Goal: Find specific page/section: Find specific page/section

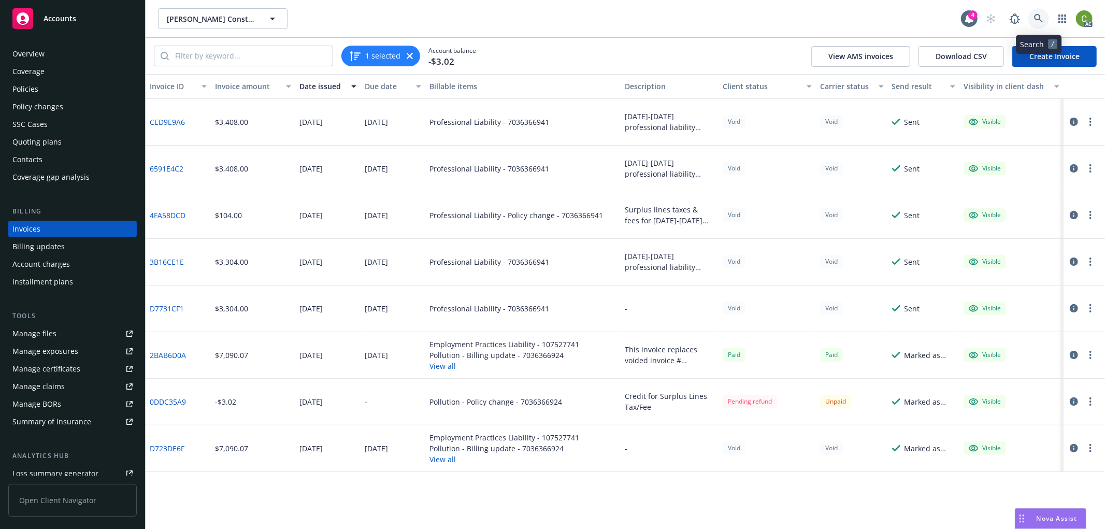
click at [1047, 18] on link at bounding box center [1039, 18] width 21 height 21
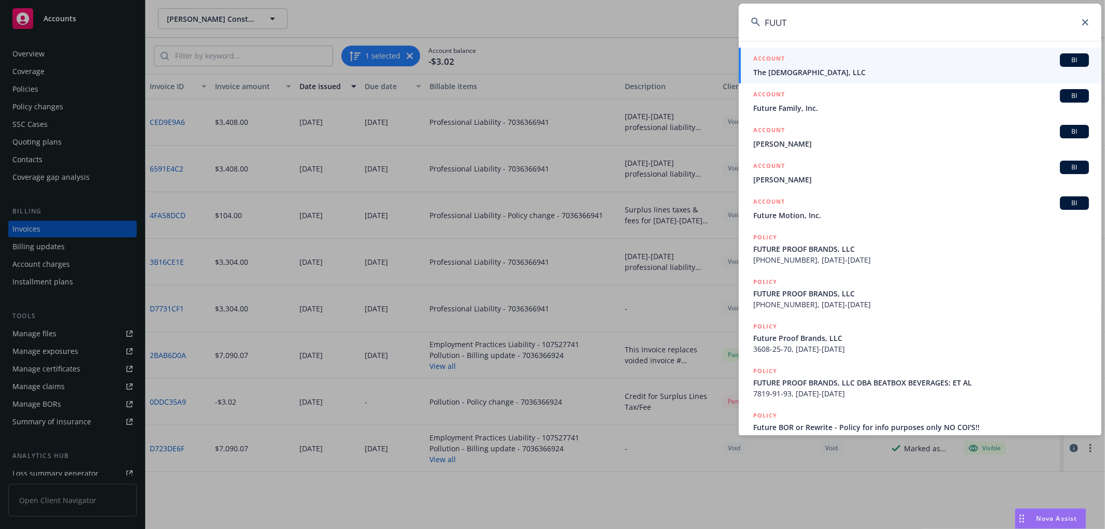
drag, startPoint x: 876, startPoint y: 23, endPoint x: 323, endPoint y: 27, distance: 553.0
click at [323, 25] on div "FUUT ACCOUNT BI The Future Party, LLC ACCOUNT BI Future Family, Inc. ACCOUNT BI…" at bounding box center [552, 264] width 1105 height 529
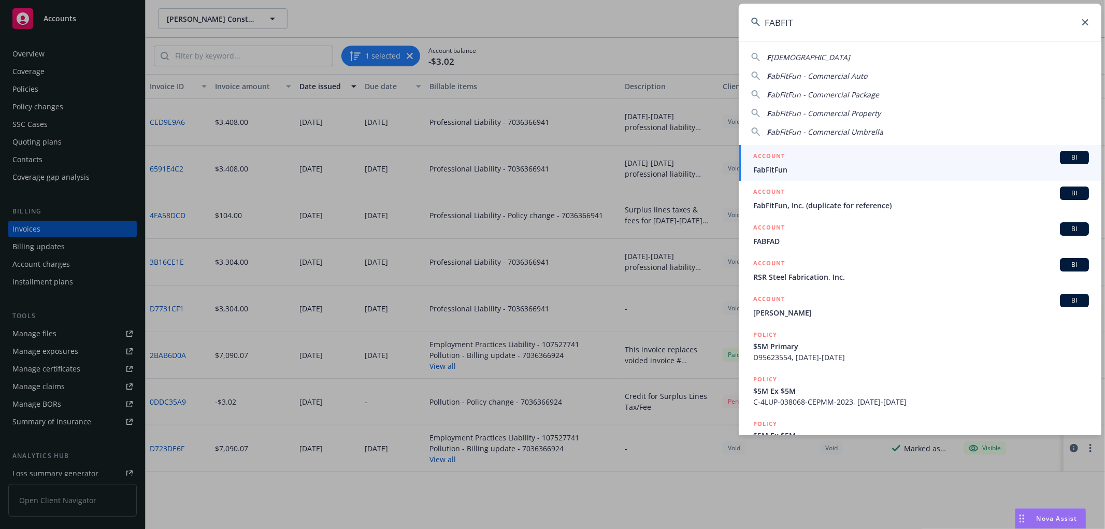
type input "FABFIT"
click at [763, 166] on span "FabFitFun" at bounding box center [921, 169] width 336 height 11
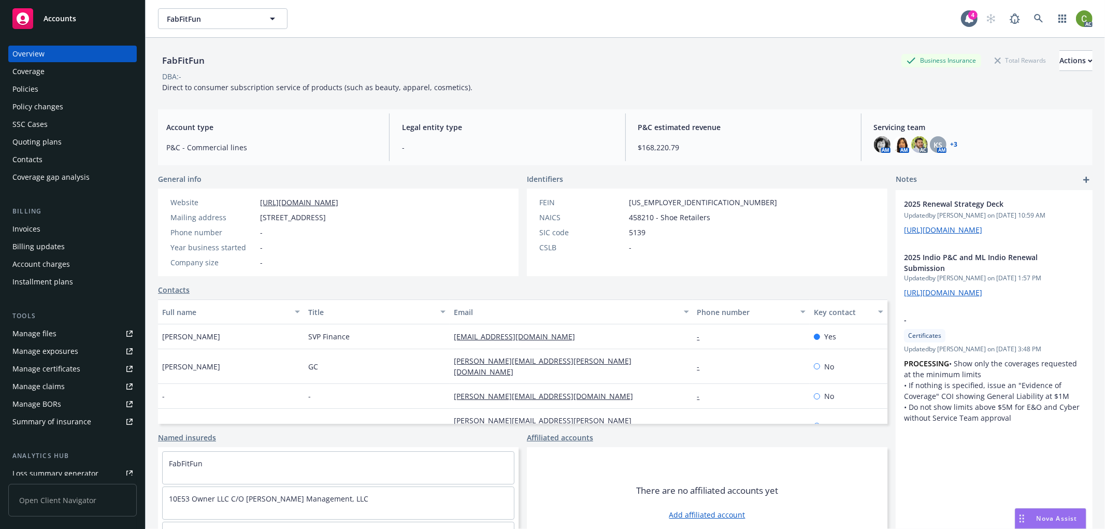
click at [94, 224] on div "Invoices" at bounding box center [72, 229] width 120 height 17
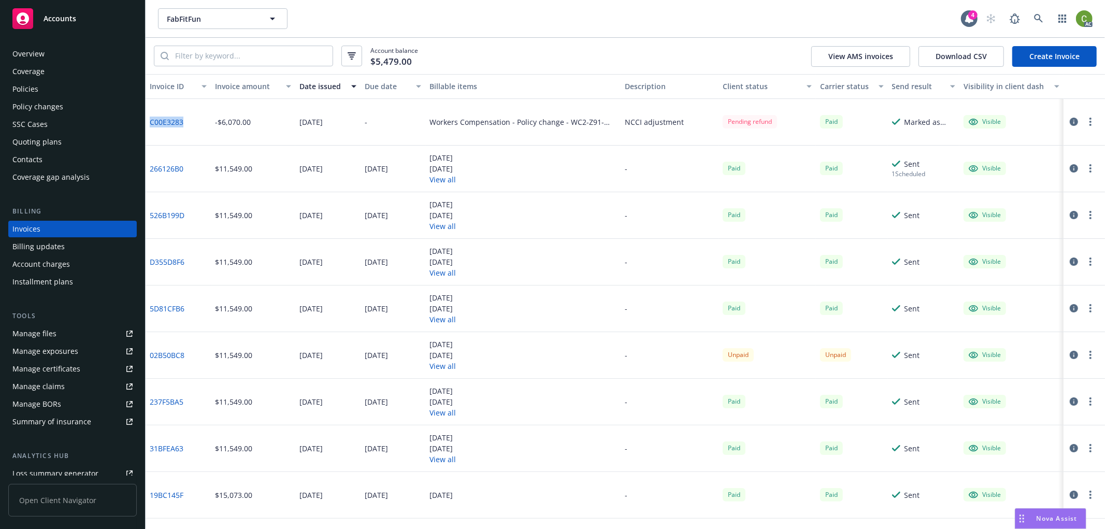
drag, startPoint x: 189, startPoint y: 129, endPoint x: 9, endPoint y: 191, distance: 190.8
click at [148, 131] on div "C00E3283" at bounding box center [178, 122] width 65 height 47
copy link "C00E3283"
click at [1039, 21] on icon at bounding box center [1038, 18] width 9 height 9
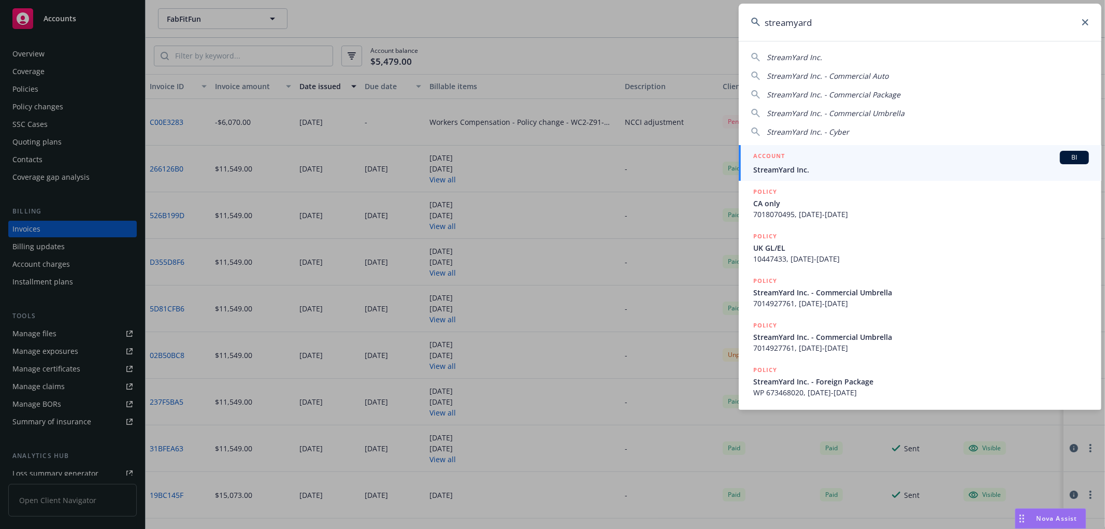
type input "streamyard"
click at [783, 155] on h5 "ACCOUNT" at bounding box center [769, 157] width 32 height 12
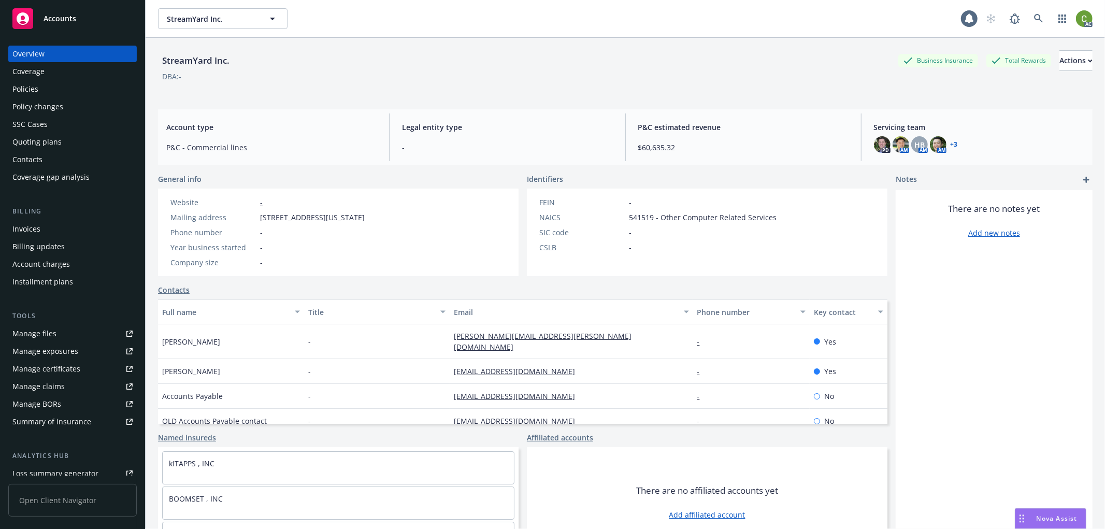
click at [60, 102] on div "Policy changes" at bounding box center [37, 106] width 51 height 17
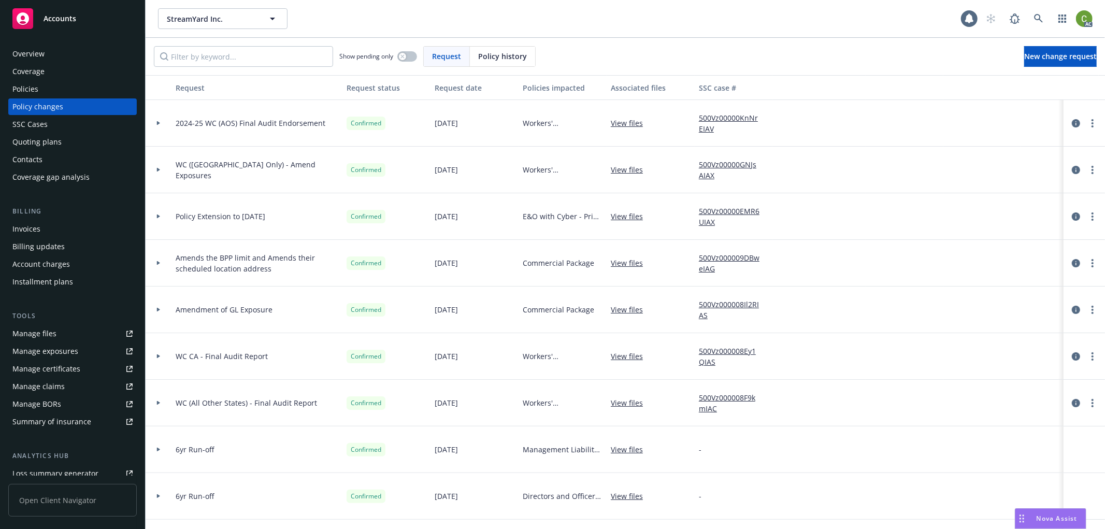
click at [486, 54] on span "Policy history" at bounding box center [502, 56] width 49 height 11
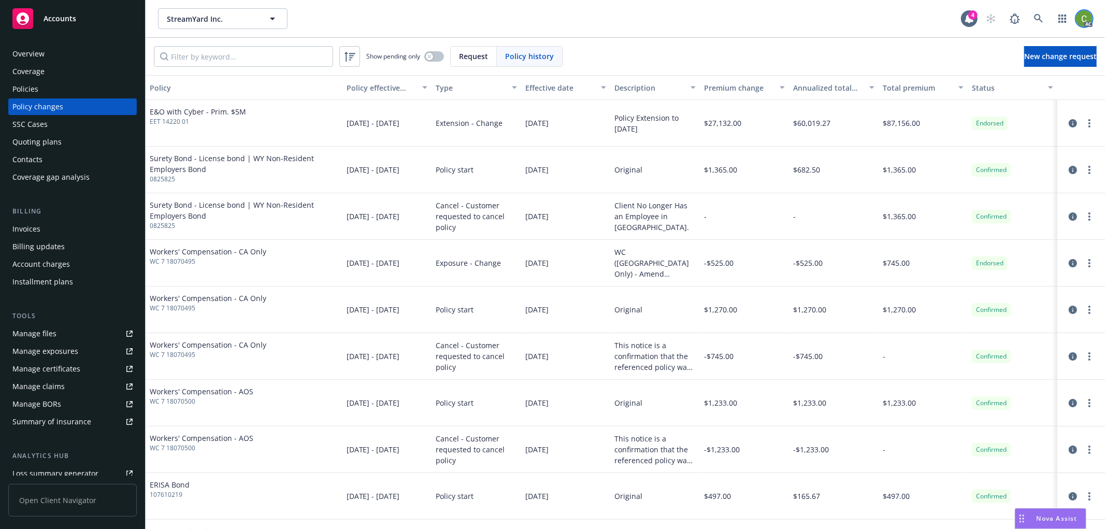
click at [1082, 16] on img at bounding box center [1084, 18] width 17 height 17
click at [1058, 46] on link "Log out" at bounding box center [1041, 46] width 104 height 21
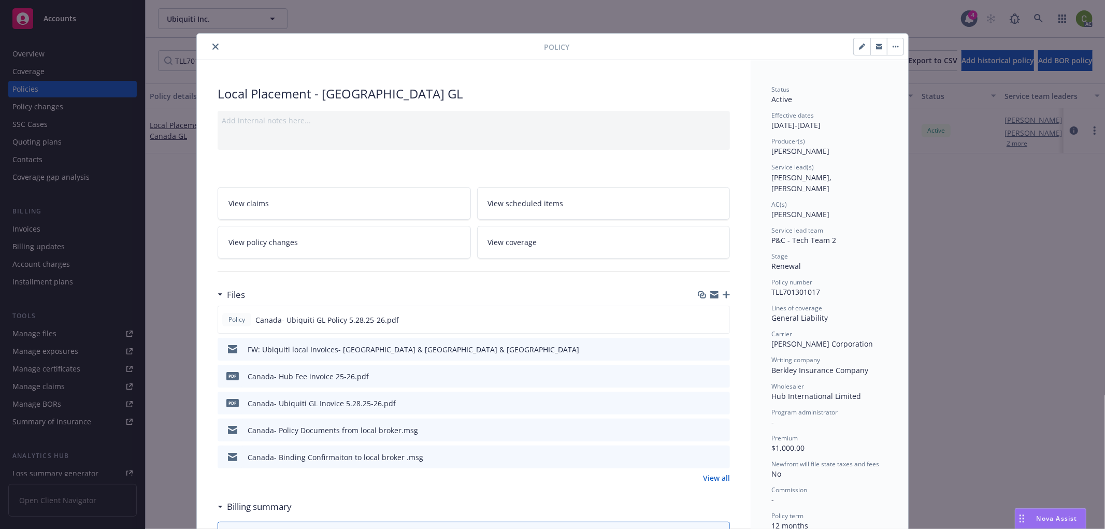
click at [214, 44] on icon "close" at bounding box center [215, 47] width 6 height 6
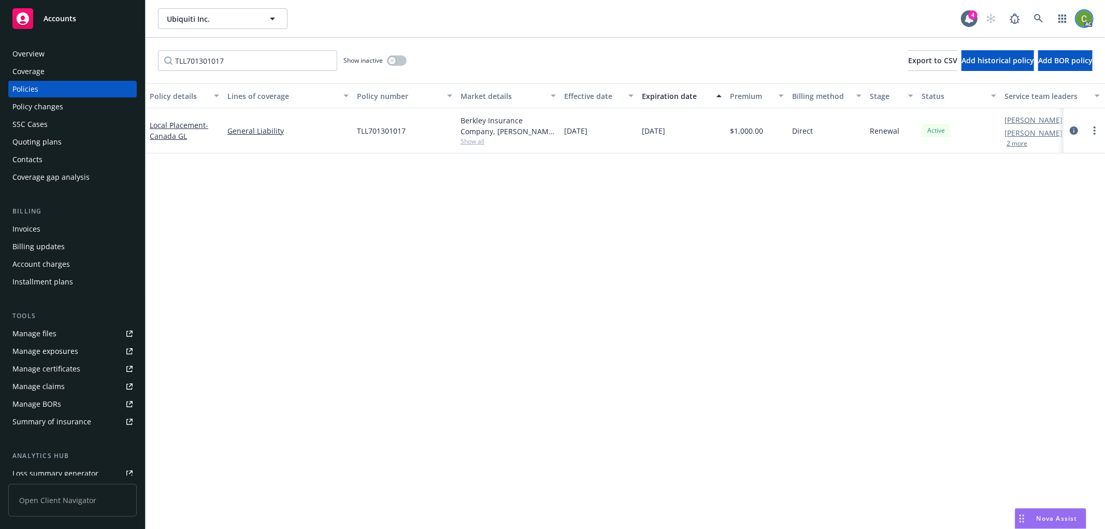
click at [1085, 22] on img at bounding box center [1084, 18] width 17 height 17
click at [1067, 45] on link "Log out" at bounding box center [1041, 46] width 104 height 21
